Goal: Information Seeking & Learning: Learn about a topic

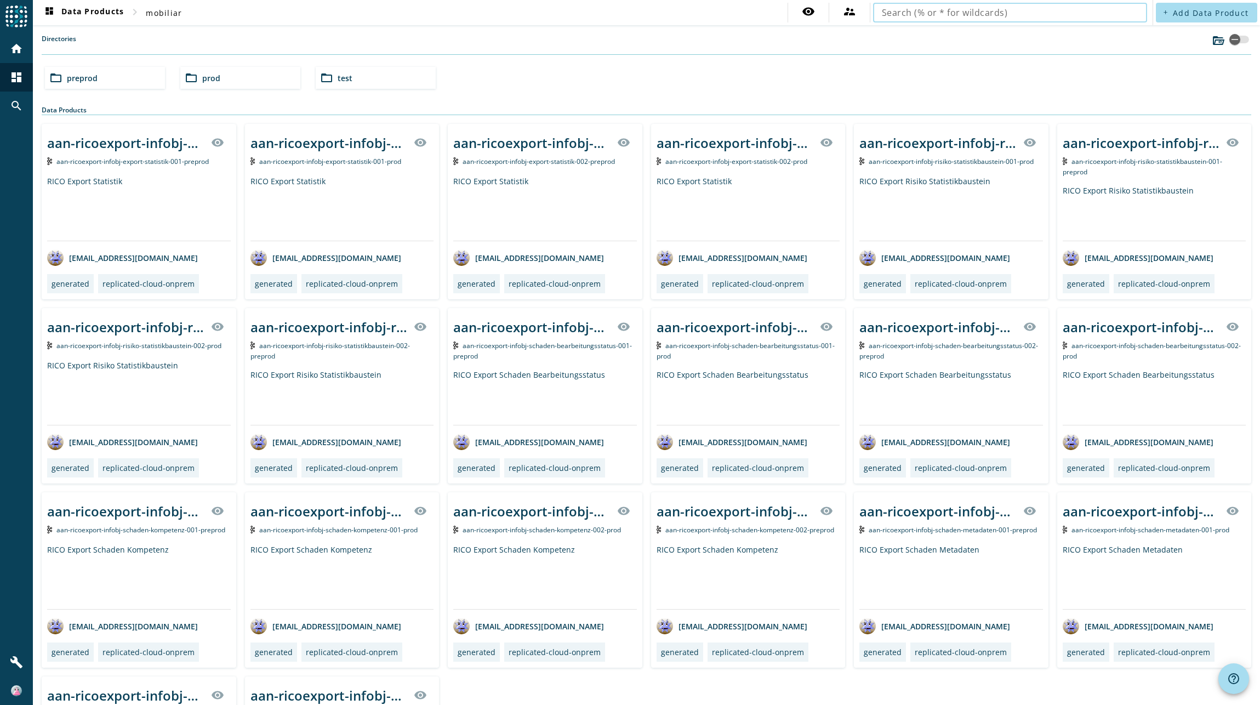
click at [1030, 14] on input "text" at bounding box center [1010, 12] width 256 height 13
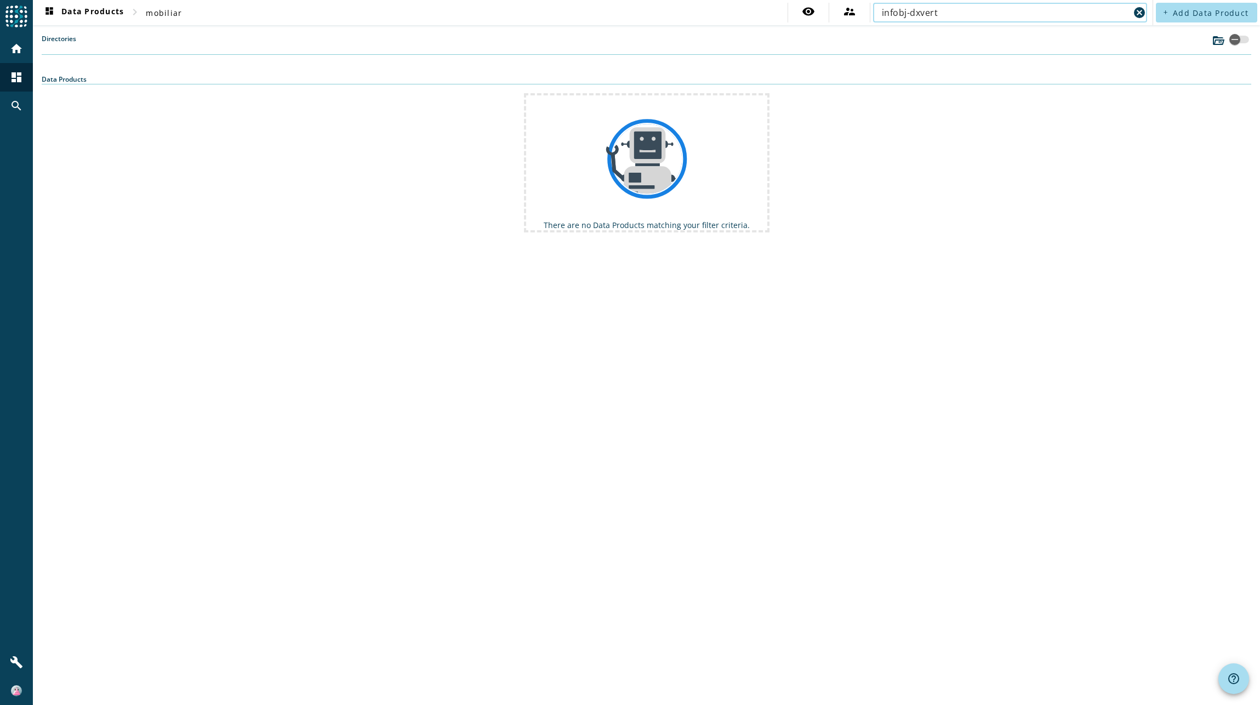
type input "infobj-dxvert"
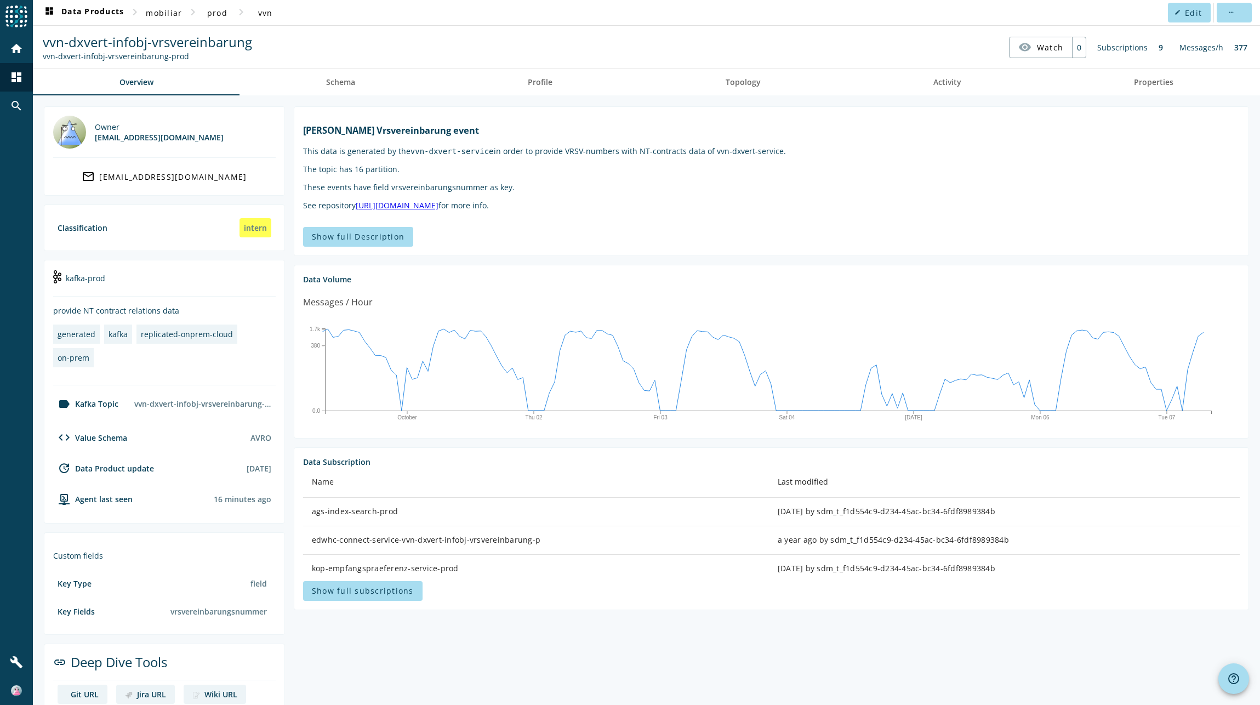
click at [544, 264] on section "Kafka Vrsvereinbarung event This data is generated by the vvn-dxvert-service in…" at bounding box center [767, 439] width 964 height 667
click at [538, 256] on section "Kafka Vrsvereinbarung event This data is generated by the vvn-dxvert-service in…" at bounding box center [771, 181] width 955 height 150
click at [484, 247] on div "Show full Description" at bounding box center [771, 237] width 937 height 20
click at [429, 244] on div "Show full Description" at bounding box center [771, 237] width 937 height 20
